Goal: Task Accomplishment & Management: Use online tool/utility

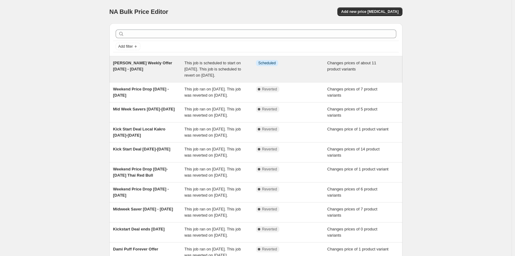
click at [157, 73] on div "[PERSON_NAME] Weekly Offer [DATE] - [DATE]" at bounding box center [148, 69] width 71 height 18
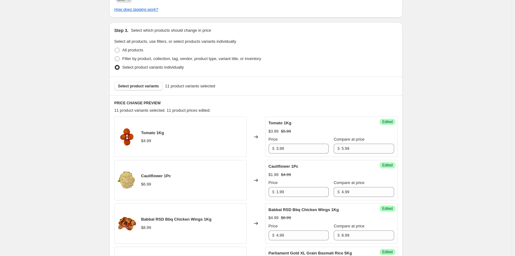
scroll to position [154, 0]
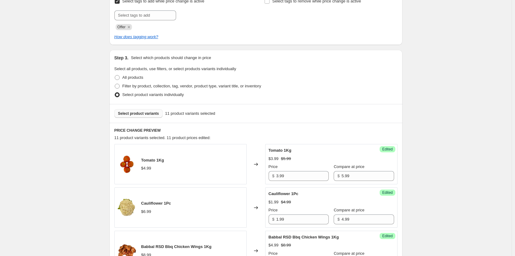
click at [140, 111] on button "Select product variants" at bounding box center [138, 113] width 48 height 9
click at [147, 115] on span "Select product variants" at bounding box center [138, 113] width 41 height 5
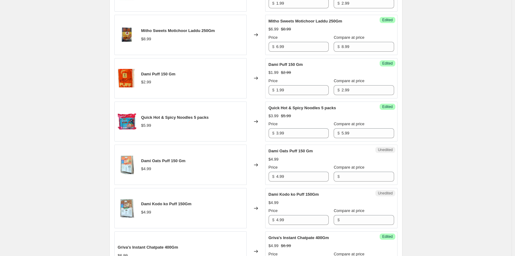
scroll to position [555, 0]
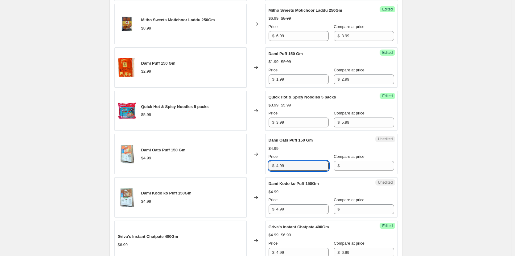
drag, startPoint x: 290, startPoint y: 167, endPoint x: 224, endPoint y: 168, distance: 66.6
click at [224, 168] on div "Dami Oats Puff 150 Gm $4.99 Changed to Unedited Dami Oats Puff 150 Gm $4.99 Pri…" at bounding box center [255, 154] width 283 height 40
type input "2.49"
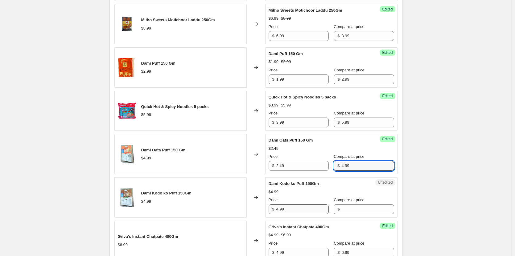
type input "4.99"
click at [289, 210] on input "4.99" at bounding box center [302, 210] width 52 height 10
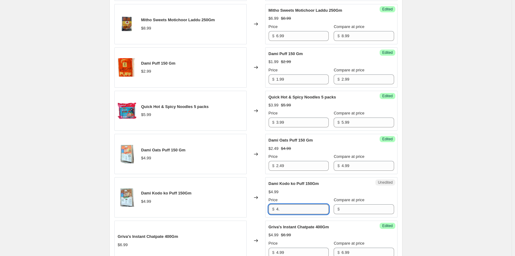
type input "4"
type input "2.49"
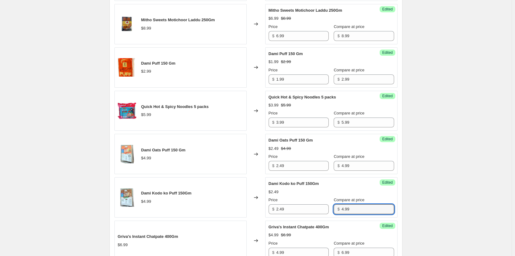
type input "4.99"
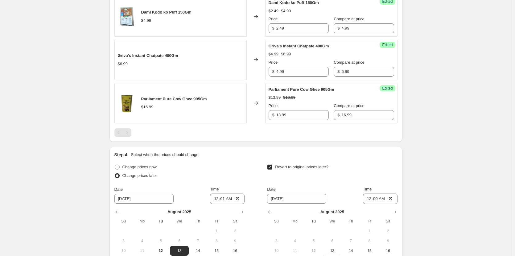
scroll to position [801, 0]
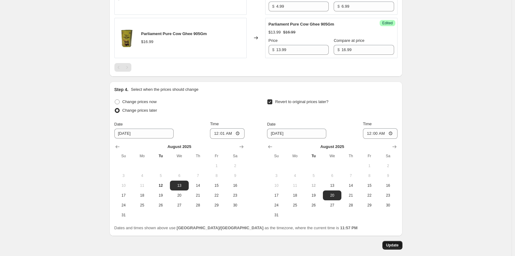
click at [395, 245] on span "Update" at bounding box center [392, 245] width 13 height 5
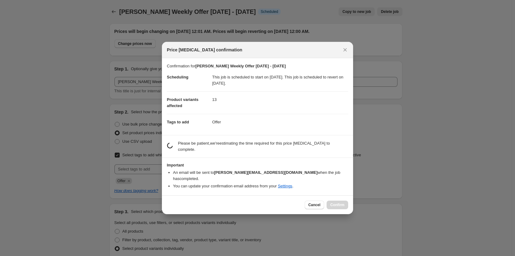
scroll to position [0, 0]
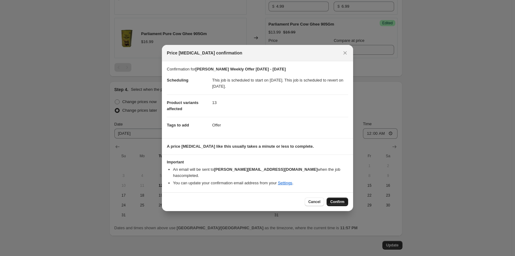
click at [344, 200] on span "Confirm" at bounding box center [337, 202] width 14 height 5
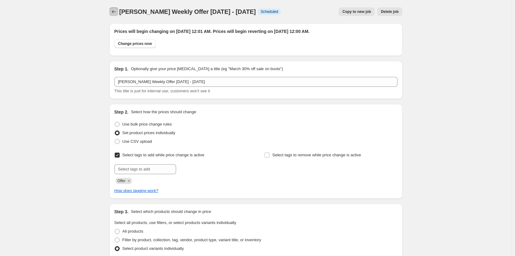
click at [116, 12] on icon "Price change jobs" at bounding box center [114, 12] width 6 height 6
